Goal: Transaction & Acquisition: Purchase product/service

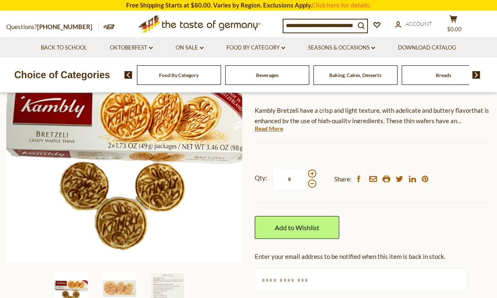
scroll to position [103, 0]
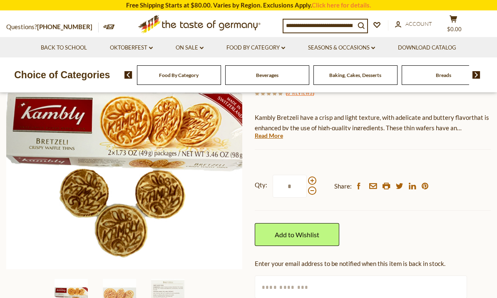
click at [313, 177] on span at bounding box center [312, 181] width 8 height 8
click at [307, 177] on input "*" at bounding box center [290, 186] width 34 height 23
click at [313, 181] on span at bounding box center [312, 181] width 8 height 8
click at [307, 181] on input "*" at bounding box center [290, 186] width 34 height 23
click at [315, 178] on span at bounding box center [312, 181] width 8 height 8
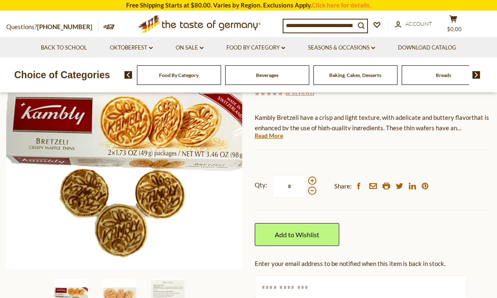
click at [307, 178] on input "*" at bounding box center [290, 186] width 34 height 23
click at [315, 180] on span at bounding box center [312, 181] width 8 height 8
click at [307, 180] on input "*" at bounding box center [290, 186] width 34 height 23
click at [314, 179] on span at bounding box center [312, 181] width 8 height 8
click at [307, 179] on input "*" at bounding box center [290, 186] width 34 height 23
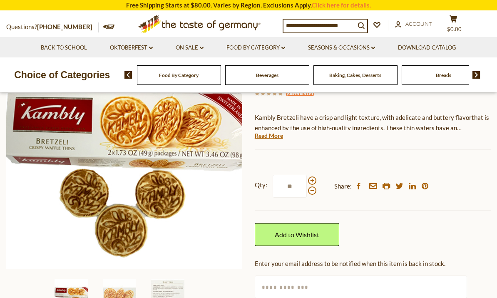
click at [313, 193] on span at bounding box center [312, 190] width 8 height 8
click at [307, 193] on input "**" at bounding box center [290, 186] width 34 height 23
click at [314, 177] on span at bounding box center [312, 181] width 8 height 8
click at [307, 176] on input "*" at bounding box center [290, 186] width 34 height 23
type input "**"
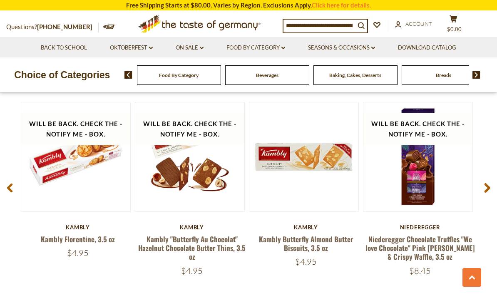
scroll to position [1086, 0]
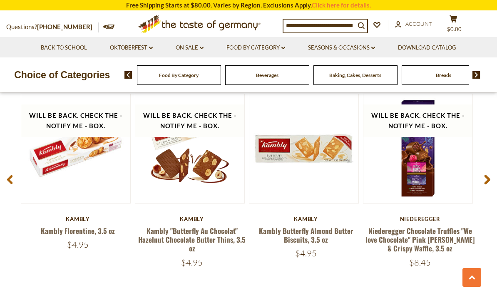
click at [75, 218] on div "Kambly" at bounding box center [78, 219] width 114 height 7
click at [90, 233] on link "Kambly Florentine, 3.5 oz" at bounding box center [78, 231] width 74 height 10
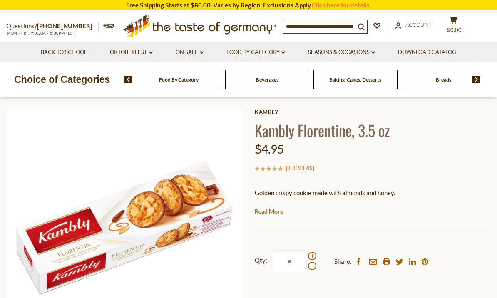
scroll to position [29, 0]
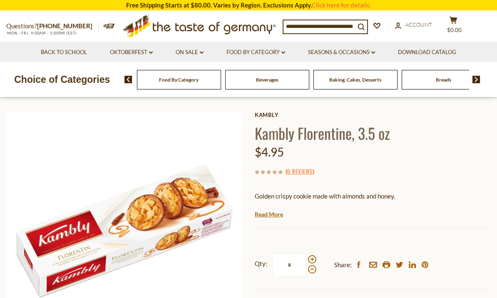
click at [311, 259] on span at bounding box center [312, 259] width 8 height 8
click at [307, 259] on input "*" at bounding box center [290, 265] width 34 height 23
type input "*"
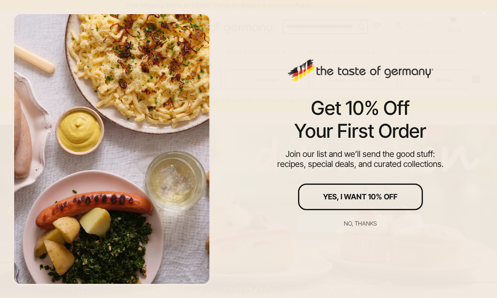
click at [0, 114] on div at bounding box center [112, 149] width 224 height 298
click at [404, 198] on button "Yes, I Want 10% Off" at bounding box center [360, 197] width 125 height 27
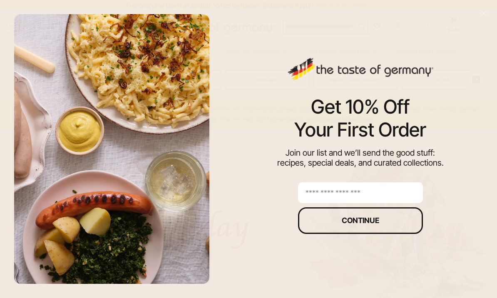
click at [410, 194] on input "email" at bounding box center [360, 192] width 125 height 21
type input "**********"
click at [404, 228] on button "Continue" at bounding box center [360, 220] width 125 height 27
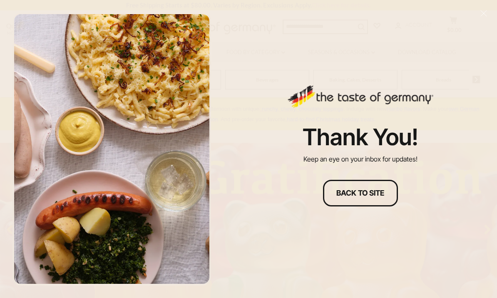
click at [380, 193] on div "Back to site" at bounding box center [360, 192] width 48 height 7
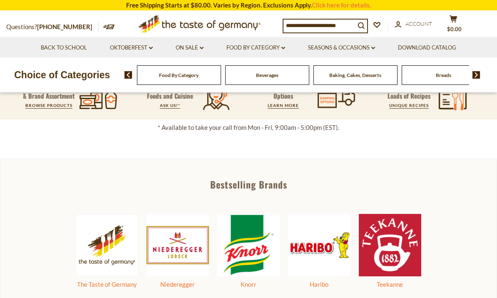
scroll to position [266, 0]
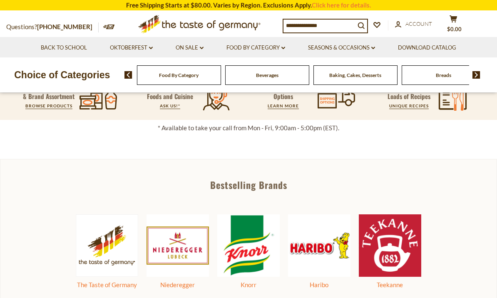
click at [410, 26] on span "Account" at bounding box center [418, 23] width 27 height 7
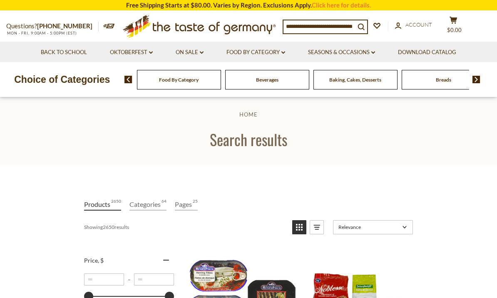
click at [309, 24] on input at bounding box center [319, 26] width 72 height 12
click at [55, 55] on link "Back to School" at bounding box center [64, 52] width 46 height 9
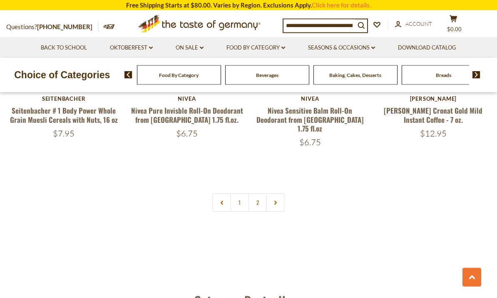
scroll to position [1963, 0]
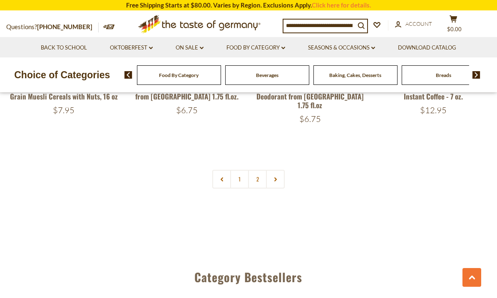
click at [260, 170] on link "2" at bounding box center [257, 179] width 19 height 19
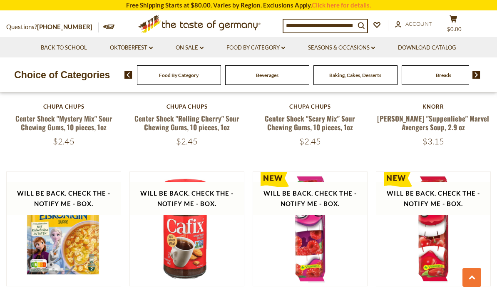
scroll to position [1121, 0]
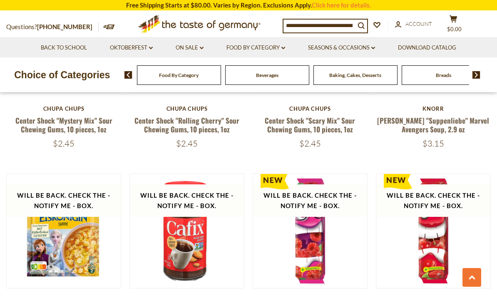
click at [306, 26] on input at bounding box center [319, 26] width 72 height 12
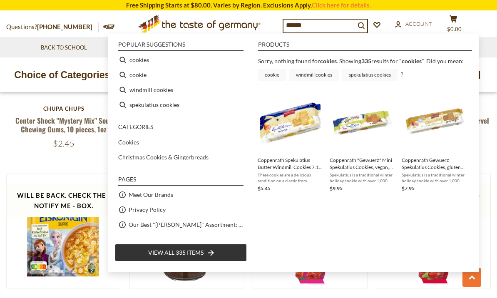
click at [146, 62] on li "cookies" at bounding box center [181, 59] width 132 height 15
type input "*******"
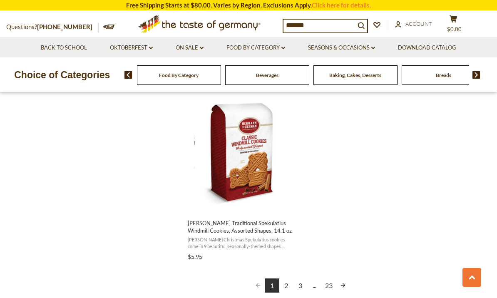
scroll to position [1431, 0]
click at [320, 24] on input "*******" at bounding box center [319, 26] width 72 height 12
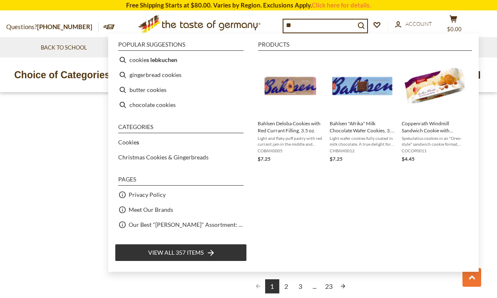
type input "*"
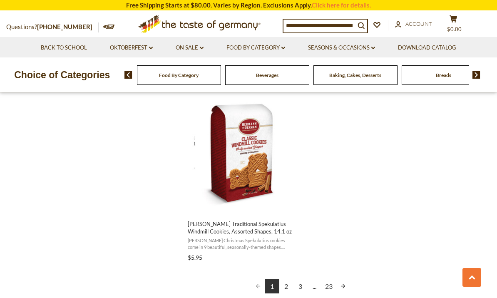
click at [344, 25] on input at bounding box center [319, 26] width 72 height 12
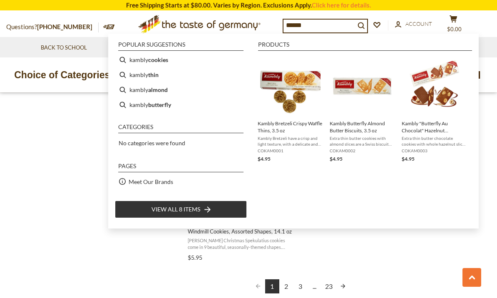
type input "******"
click at [299, 84] on img "Kambly Bretzeli Crispy Waffle Thins, 3.5 oz" at bounding box center [290, 86] width 60 height 60
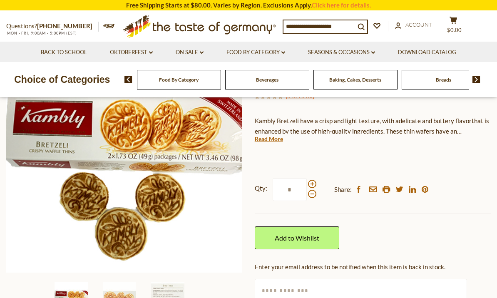
scroll to position [132, 0]
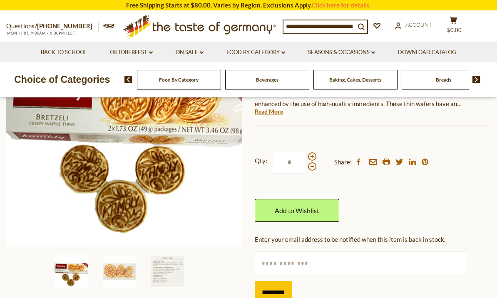
click at [313, 153] on span at bounding box center [312, 156] width 8 height 8
click at [307, 153] on input "*" at bounding box center [290, 162] width 34 height 23
type input "*"
type input "**"
click at [324, 212] on link "Add to Wishlist" at bounding box center [297, 210] width 85 height 23
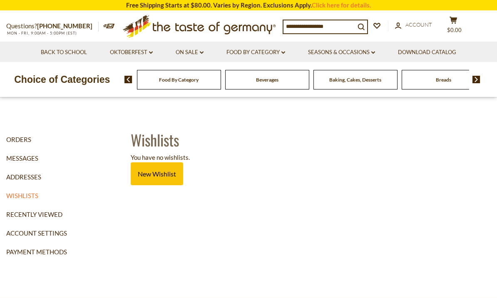
click at [32, 194] on link "Wishlists" at bounding box center [65, 195] width 118 height 19
click at [159, 179] on link "New Wishlist" at bounding box center [157, 173] width 52 height 23
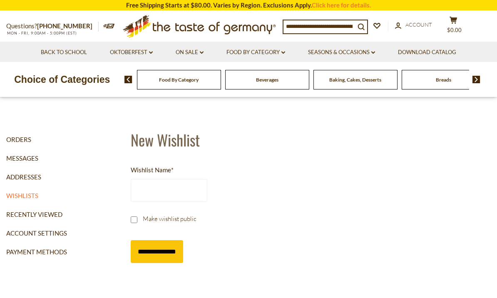
click at [335, 30] on input at bounding box center [319, 26] width 72 height 12
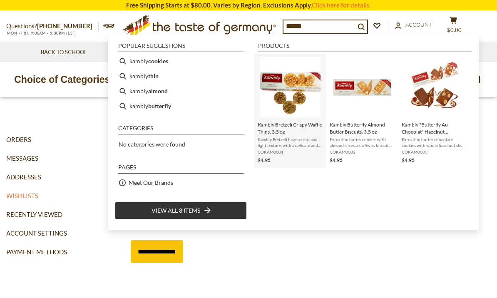
type input "******"
click at [295, 135] on span "Kambly Bretzeli Crispy Waffle Thins, 3.5 oz" at bounding box center [290, 128] width 65 height 14
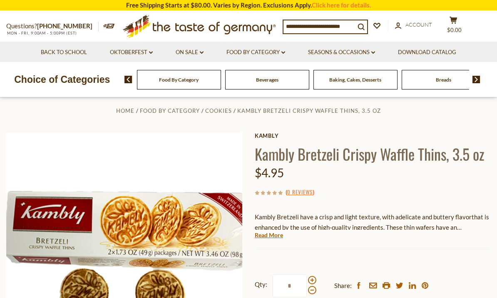
scroll to position [8, 0]
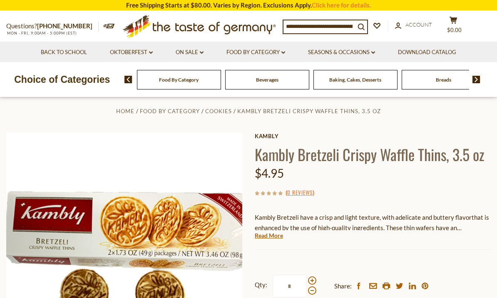
click at [317, 23] on input at bounding box center [319, 26] width 72 height 12
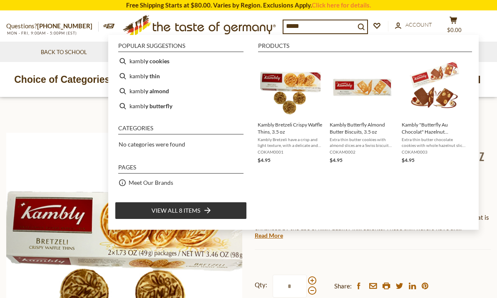
type input "******"
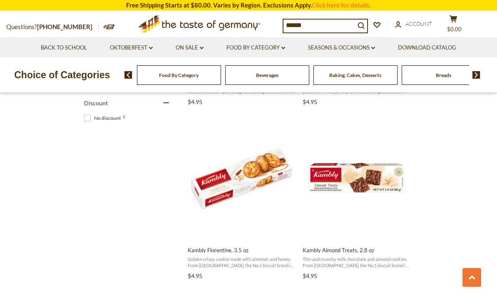
scroll to position [509, 0]
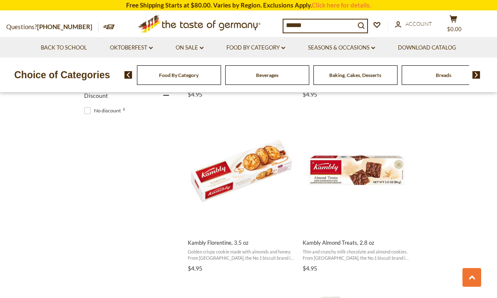
click at [225, 244] on span "Kambly Florentine, 3.5 oz" at bounding box center [242, 242] width 108 height 7
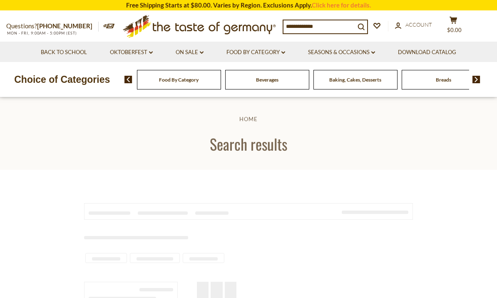
type input "******"
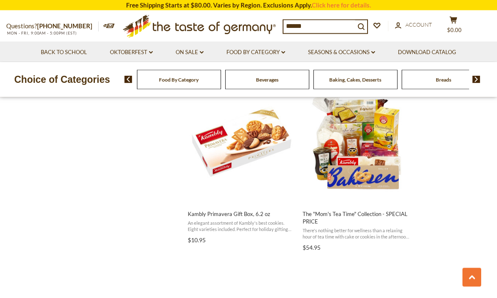
scroll to position [712, 0]
click at [241, 213] on span "Kambly Primavera Gift Box, 6.2 oz" at bounding box center [242, 213] width 108 height 7
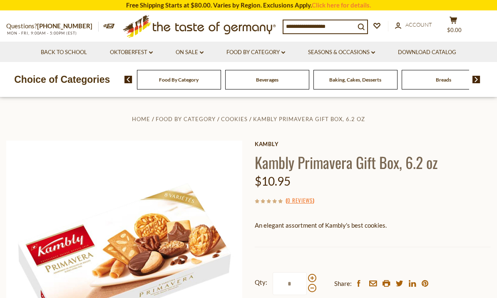
click at [236, 26] on icon at bounding box center [199, 25] width 153 height 20
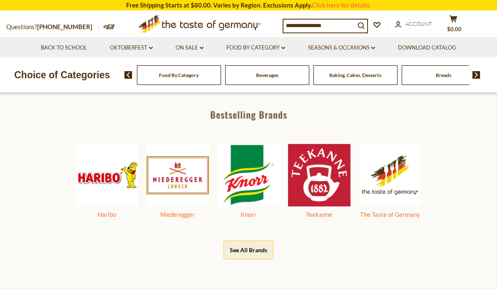
scroll to position [232, 0]
